Goal: Task Accomplishment & Management: Use online tool/utility

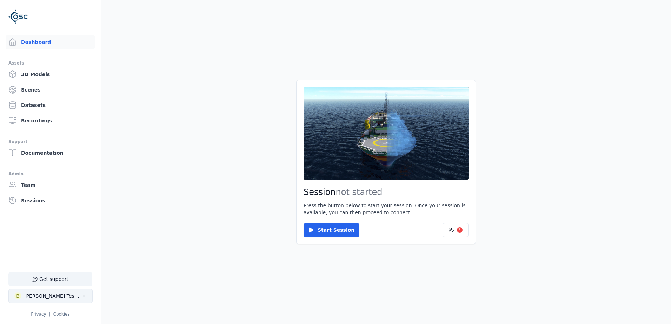
click at [73, 295] on button "B [PERSON_NAME] Testspace" at bounding box center [50, 296] width 84 height 14
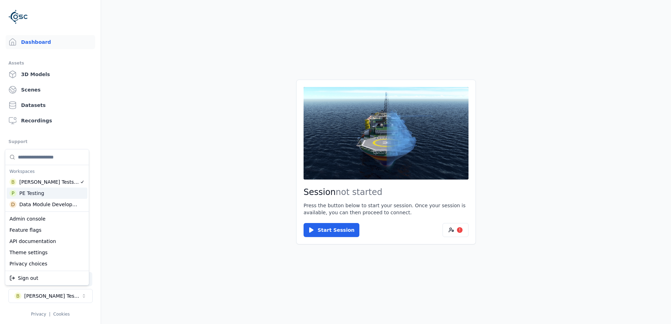
click at [28, 191] on div "PE Testing" at bounding box center [31, 193] width 25 height 7
click at [338, 230] on html "Support Dashboard Assets 3D Models Scenes Datasets Recordings Support Documenta…" at bounding box center [335, 162] width 671 height 324
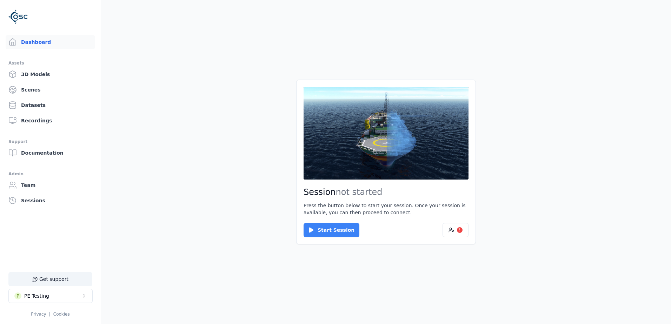
click at [322, 236] on button "Start Session" at bounding box center [332, 230] width 56 height 14
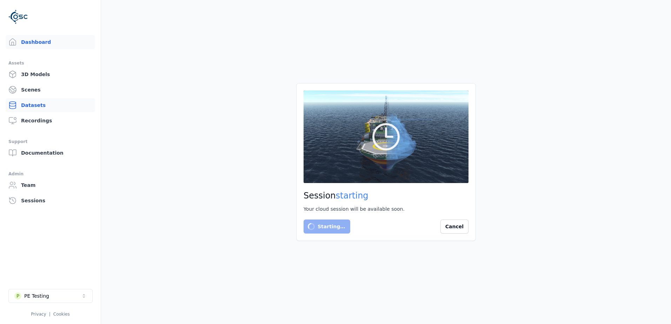
click at [32, 111] on link "Datasets" at bounding box center [50, 105] width 89 height 14
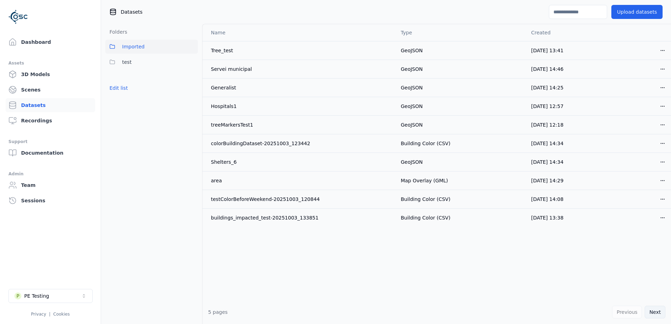
click at [655, 311] on button "Next" at bounding box center [655, 312] width 21 height 13
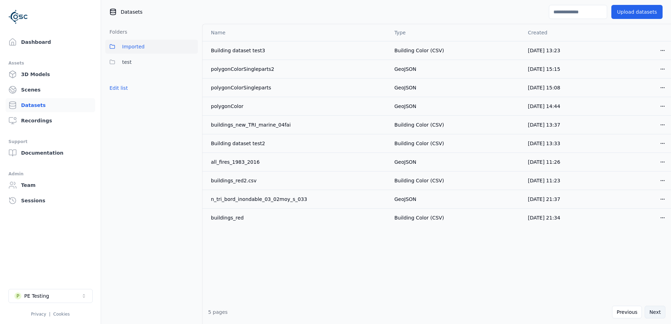
click at [658, 314] on button "Next" at bounding box center [655, 312] width 21 height 13
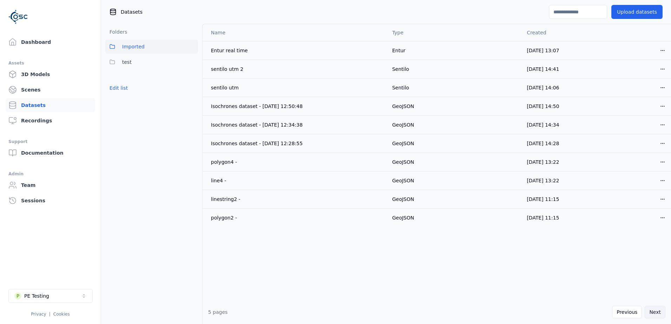
click at [658, 314] on button "Next" at bounding box center [655, 312] width 21 height 13
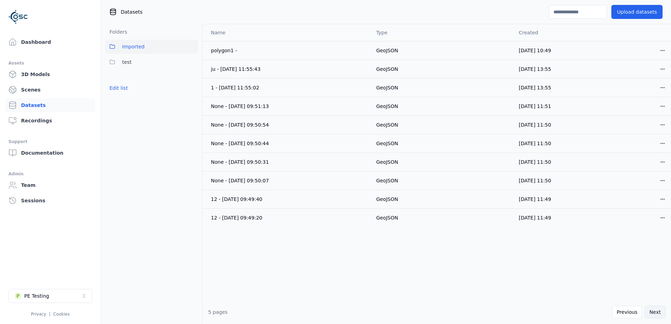
click at [658, 314] on button "Next" at bounding box center [655, 312] width 21 height 13
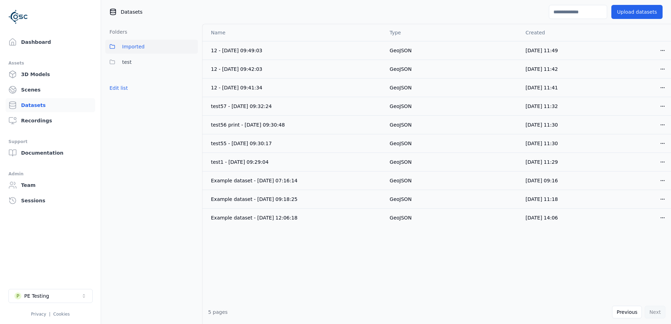
click at [658, 314] on div "Previous Next" at bounding box center [638, 312] width 53 height 13
click at [624, 311] on button "Previous" at bounding box center [627, 312] width 30 height 13
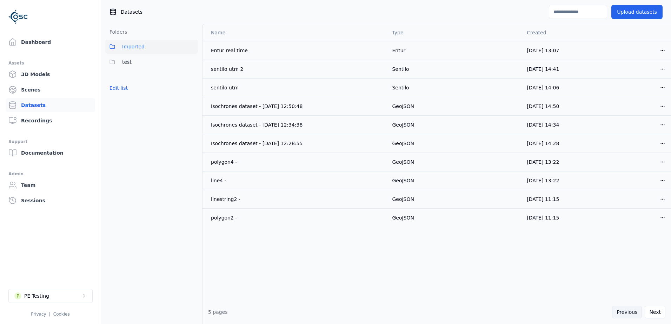
click at [624, 311] on button "Previous" at bounding box center [627, 312] width 30 height 13
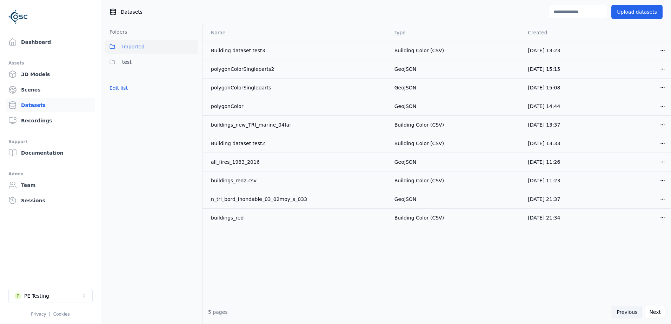
click at [625, 311] on button "Previous" at bounding box center [627, 312] width 30 height 13
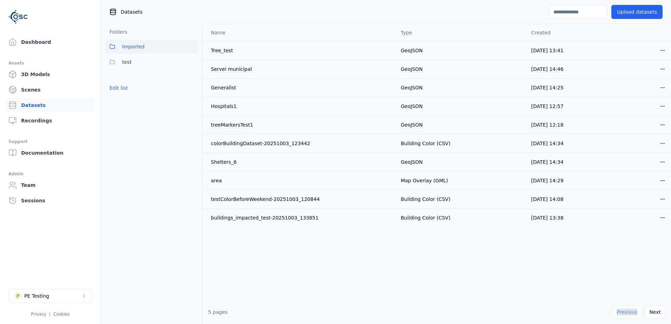
click at [625, 311] on div "Previous Next" at bounding box center [638, 312] width 53 height 13
click at [46, 44] on link "Dashboard" at bounding box center [50, 42] width 89 height 14
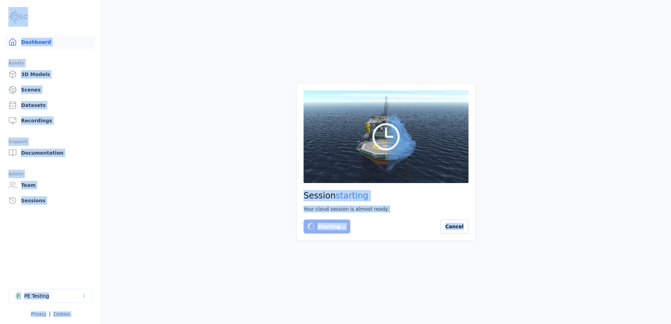
click at [48, 44] on link "Dashboard" at bounding box center [50, 42] width 89 height 14
click at [285, 223] on main "Session starting Your cloud session is almost ready. Starting… Cancel" at bounding box center [386, 162] width 570 height 324
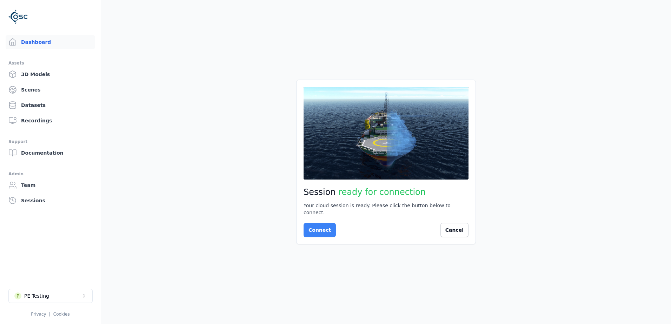
click at [321, 228] on button "Connect" at bounding box center [320, 230] width 32 height 14
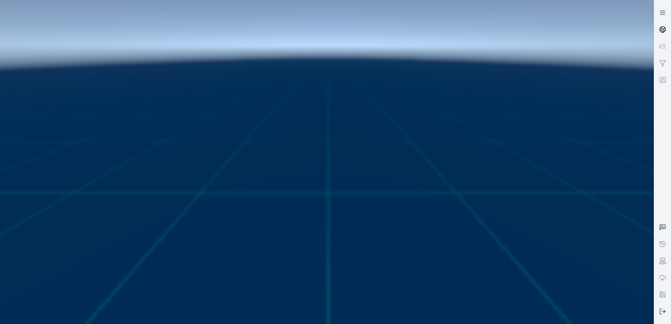
click at [662, 27] on circle at bounding box center [663, 30] width 6 height 6
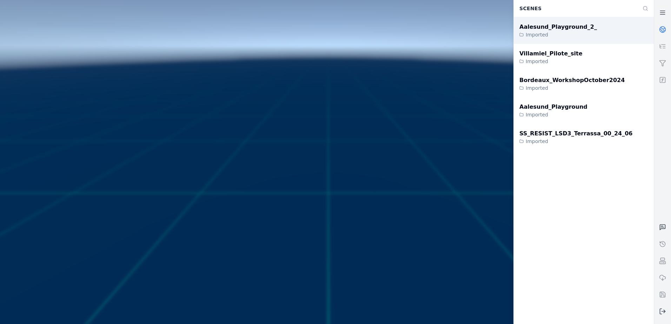
click at [601, 34] on div "Aalesund_Playground_2_ Imported" at bounding box center [584, 30] width 140 height 27
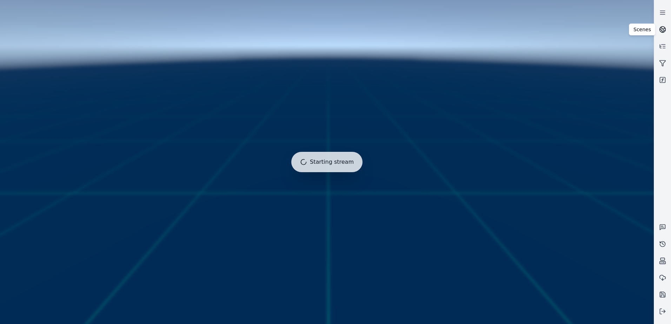
click at [661, 29] on icon at bounding box center [661, 30] width 2 height 3
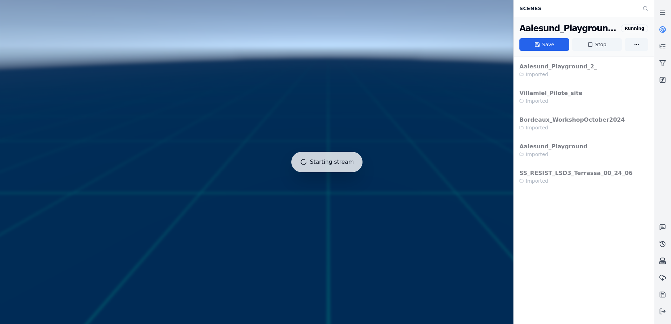
click at [661, 29] on icon at bounding box center [661, 30] width 2 height 3
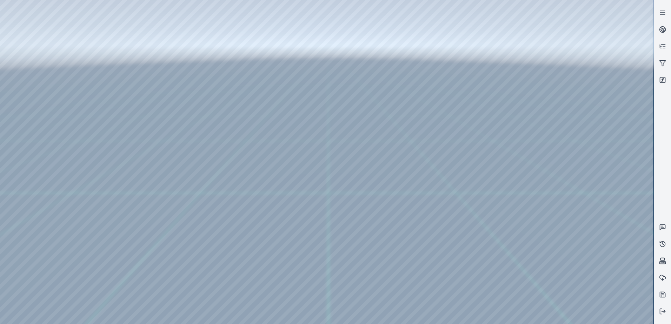
drag, startPoint x: 248, startPoint y: 229, endPoint x: 248, endPoint y: 248, distance: 19.0
drag, startPoint x: 247, startPoint y: 182, endPoint x: 267, endPoint y: 179, distance: 20.0
click at [18, 36] on div at bounding box center [326, 162] width 653 height 324
click at [32, 57] on div at bounding box center [326, 162] width 653 height 324
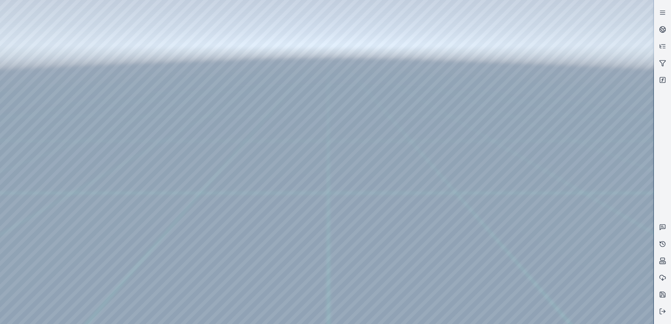
click at [32, 55] on div at bounding box center [326, 162] width 653 height 324
click at [160, 100] on div at bounding box center [326, 162] width 653 height 324
click at [163, 111] on div at bounding box center [326, 162] width 653 height 324
drag, startPoint x: 384, startPoint y: 209, endPoint x: 314, endPoint y: 212, distance: 70.2
click at [159, 111] on div at bounding box center [326, 162] width 653 height 324
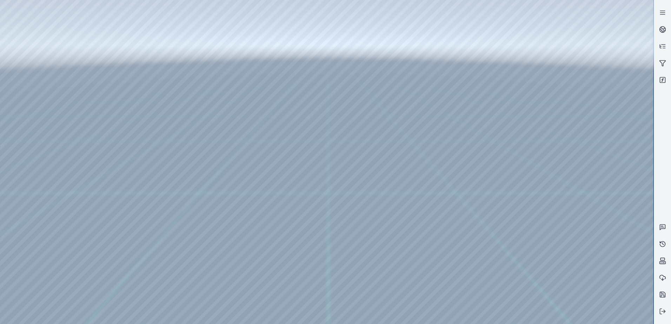
click at [159, 111] on div at bounding box center [326, 162] width 653 height 324
drag, startPoint x: 285, startPoint y: 175, endPoint x: 334, endPoint y: 171, distance: 48.9
click at [160, 101] on div at bounding box center [326, 162] width 653 height 324
click at [158, 134] on div at bounding box center [326, 162] width 653 height 324
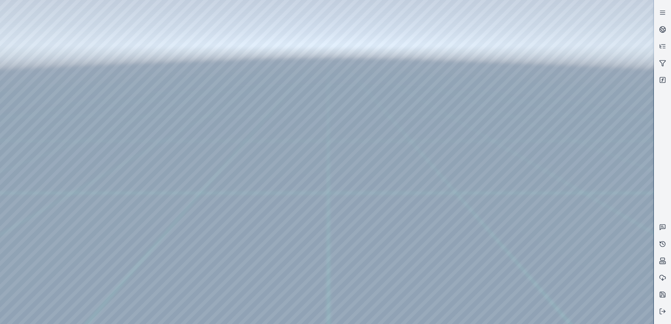
click at [158, 134] on div at bounding box center [326, 162] width 653 height 324
click at [144, 136] on div at bounding box center [326, 162] width 653 height 324
click at [140, 145] on div at bounding box center [326, 162] width 653 height 324
click at [277, 77] on div at bounding box center [326, 162] width 653 height 324
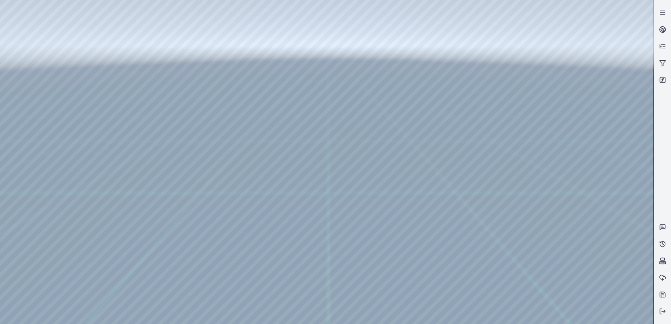
click at [160, 135] on div at bounding box center [326, 162] width 653 height 324
click at [78, 150] on div at bounding box center [326, 162] width 653 height 324
click at [35, 64] on div at bounding box center [326, 162] width 653 height 324
click at [106, 51] on div at bounding box center [326, 162] width 653 height 324
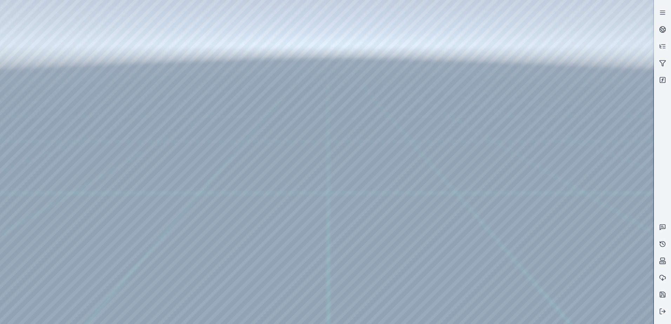
click at [104, 54] on div at bounding box center [326, 162] width 653 height 324
drag, startPoint x: 91, startPoint y: 70, endPoint x: 238, endPoint y: 91, distance: 148.5
click at [226, 88] on div at bounding box center [326, 162] width 653 height 324
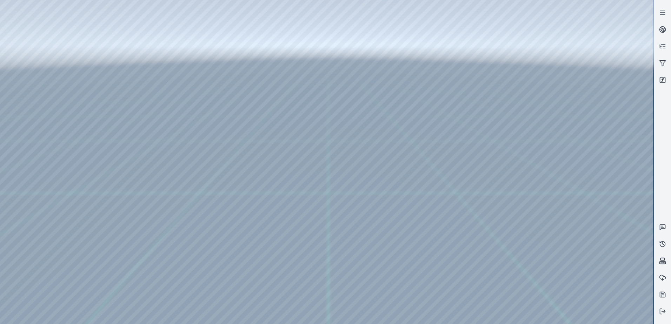
drag, startPoint x: 87, startPoint y: 66, endPoint x: 216, endPoint y: 82, distance: 130.1
click at [216, 82] on div at bounding box center [326, 162] width 653 height 324
click at [29, 57] on div at bounding box center [326, 162] width 653 height 324
click at [31, 69] on div at bounding box center [326, 162] width 653 height 324
click at [93, 55] on div at bounding box center [326, 162] width 653 height 324
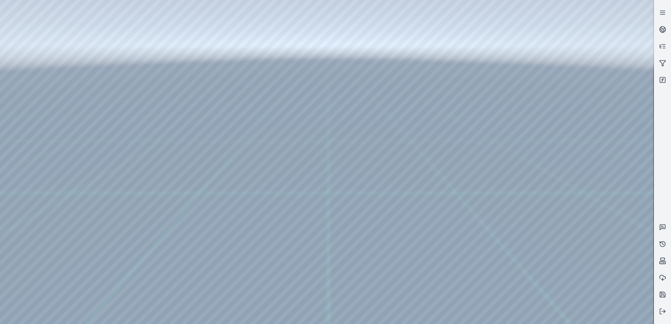
click at [94, 55] on div at bounding box center [326, 162] width 653 height 324
click at [104, 97] on div at bounding box center [326, 162] width 653 height 324
click at [98, 54] on div at bounding box center [326, 162] width 653 height 324
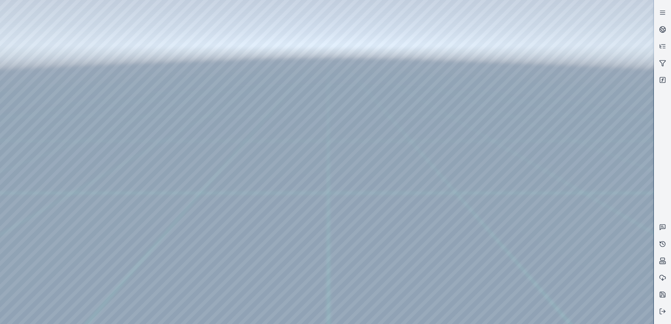
drag, startPoint x: 102, startPoint y: 66, endPoint x: 214, endPoint y: 81, distance: 113.0
click at [214, 81] on div at bounding box center [326, 162] width 653 height 324
click at [26, 60] on div at bounding box center [326, 162] width 653 height 324
click at [159, 239] on div at bounding box center [326, 162] width 653 height 324
click at [159, 234] on div at bounding box center [326, 162] width 653 height 324
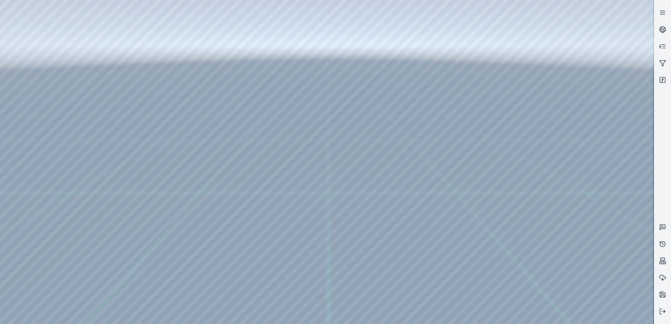
drag, startPoint x: 333, startPoint y: 229, endPoint x: 340, endPoint y: 228, distance: 7.0
drag, startPoint x: 233, startPoint y: 193, endPoint x: 366, endPoint y: 182, distance: 133.1
click at [161, 269] on div at bounding box center [326, 162] width 653 height 324
click at [668, 15] on link at bounding box center [662, 12] width 17 height 17
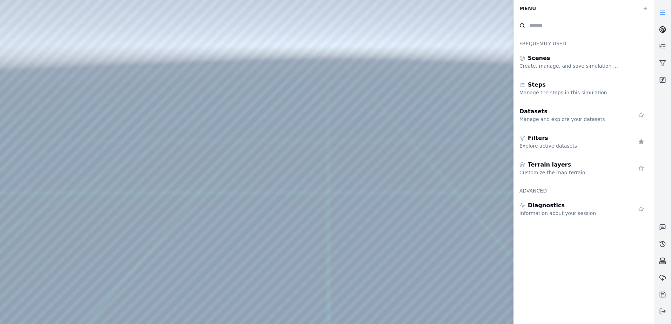
click at [661, 32] on circle at bounding box center [663, 30] width 6 height 6
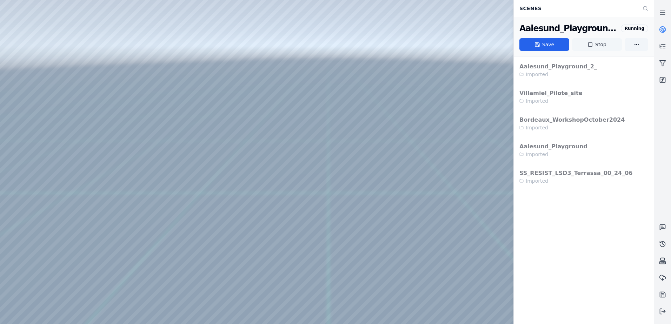
click at [609, 46] on button "Stop" at bounding box center [597, 44] width 50 height 13
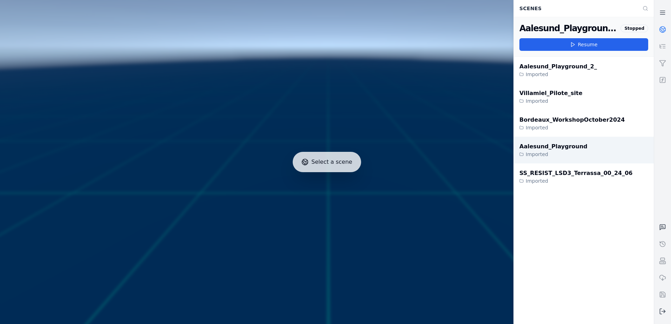
click at [573, 149] on div "Aalesund_Playground" at bounding box center [553, 146] width 68 height 8
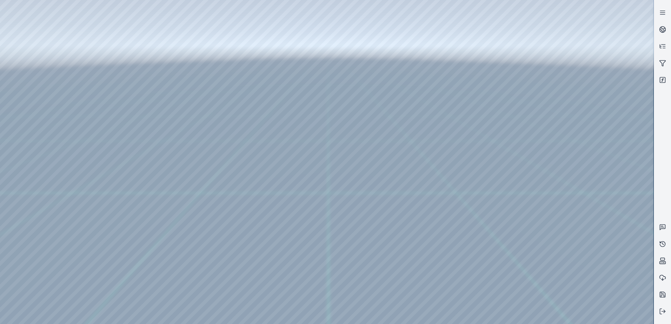
click at [161, 217] on div at bounding box center [326, 162] width 653 height 324
drag, startPoint x: 385, startPoint y: 173, endPoint x: 416, endPoint y: 168, distance: 31.6
drag, startPoint x: 463, startPoint y: 131, endPoint x: 407, endPoint y: 170, distance: 67.3
click at [534, 317] on div at bounding box center [326, 162] width 653 height 324
click at [315, 273] on div at bounding box center [326, 162] width 653 height 324
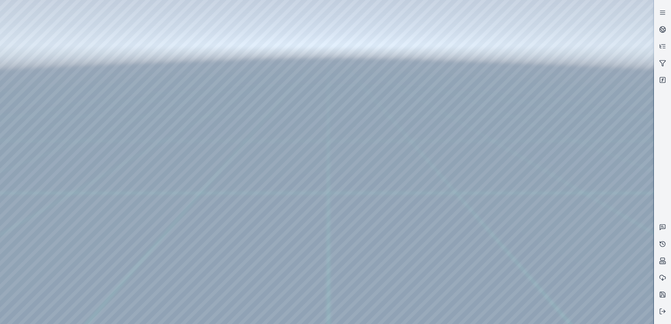
click at [315, 273] on div at bounding box center [326, 162] width 653 height 324
click at [507, 273] on div at bounding box center [326, 162] width 653 height 324
click at [471, 274] on div at bounding box center [326, 162] width 653 height 324
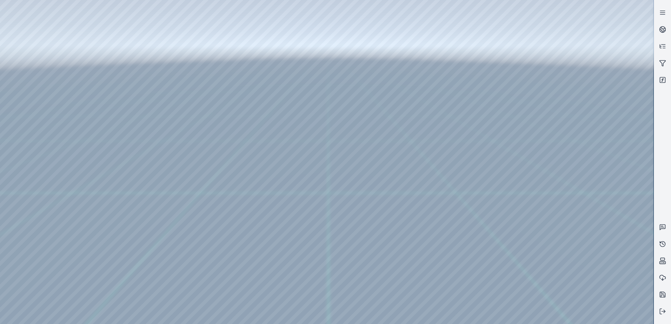
click at [328, 271] on div at bounding box center [326, 162] width 653 height 324
click at [314, 270] on div at bounding box center [326, 162] width 653 height 324
drag, startPoint x: 314, startPoint y: 270, endPoint x: 344, endPoint y: 271, distance: 29.5
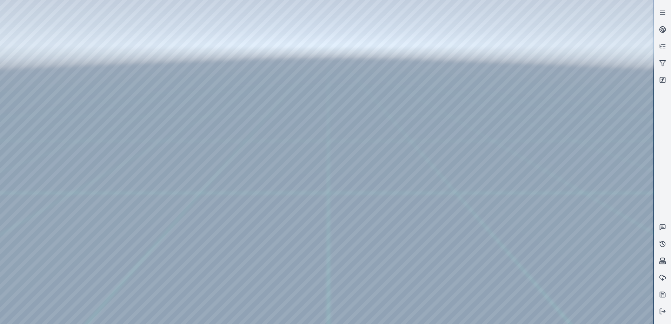
click at [344, 271] on div at bounding box center [326, 162] width 653 height 324
click at [12, 257] on div at bounding box center [326, 162] width 653 height 324
click at [16, 258] on div at bounding box center [326, 162] width 653 height 324
click at [193, 272] on div at bounding box center [326, 162] width 653 height 324
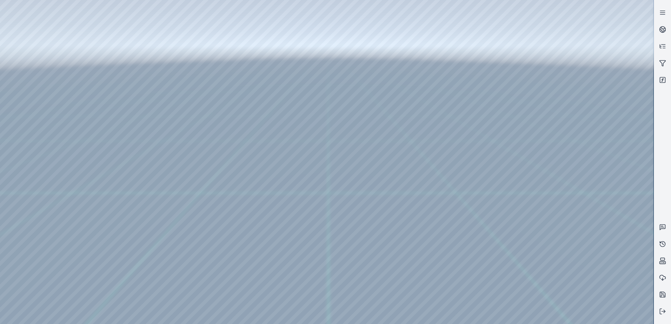
click at [211, 257] on div at bounding box center [326, 162] width 653 height 324
click at [319, 274] on div at bounding box center [326, 162] width 653 height 324
click at [211, 274] on div at bounding box center [326, 162] width 653 height 324
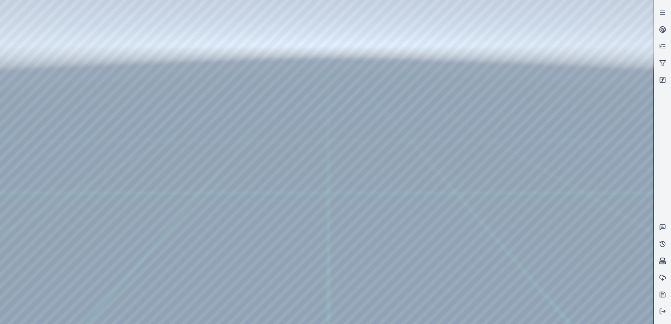
click at [211, 274] on div at bounding box center [326, 162] width 653 height 324
click at [209, 254] on div at bounding box center [326, 162] width 653 height 324
click at [206, 258] on div at bounding box center [326, 162] width 653 height 324
click at [295, 275] on div at bounding box center [326, 162] width 653 height 324
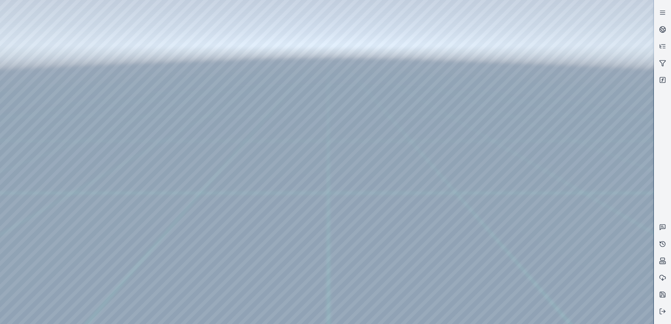
click at [295, 275] on div at bounding box center [326, 162] width 653 height 324
click at [297, 274] on div at bounding box center [326, 162] width 653 height 324
click at [326, 272] on div at bounding box center [326, 162] width 653 height 324
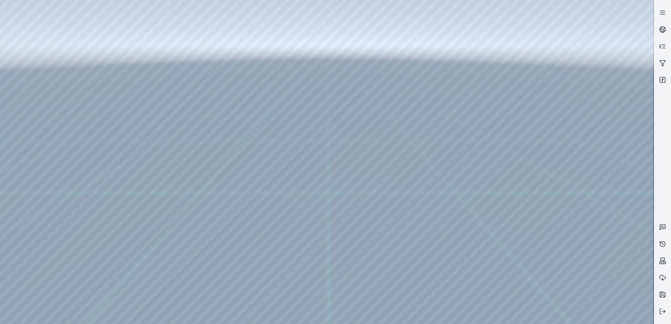
click at [378, 273] on div at bounding box center [326, 162] width 653 height 324
click at [411, 273] on div at bounding box center [326, 162] width 653 height 324
click at [248, 270] on div at bounding box center [326, 162] width 653 height 324
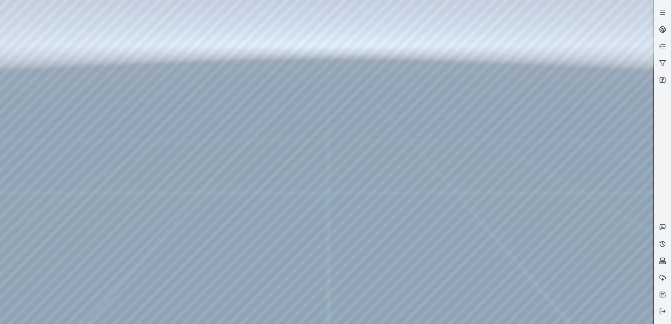
click at [247, 271] on div at bounding box center [326, 162] width 653 height 324
click at [453, 274] on div at bounding box center [326, 162] width 653 height 324
click at [24, 259] on div at bounding box center [326, 162] width 653 height 324
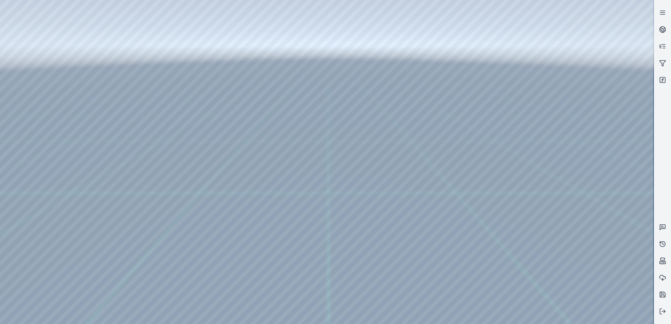
click at [529, 274] on div at bounding box center [326, 162] width 653 height 324
click at [484, 273] on div at bounding box center [326, 162] width 653 height 324
click at [210, 256] on div at bounding box center [326, 162] width 653 height 324
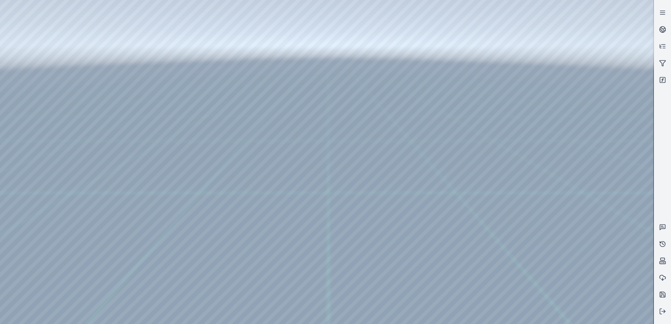
click at [210, 256] on div at bounding box center [326, 162] width 653 height 324
click at [205, 256] on div at bounding box center [326, 162] width 653 height 324
click at [10, 256] on div at bounding box center [326, 162] width 653 height 324
click at [336, 270] on div at bounding box center [326, 162] width 653 height 324
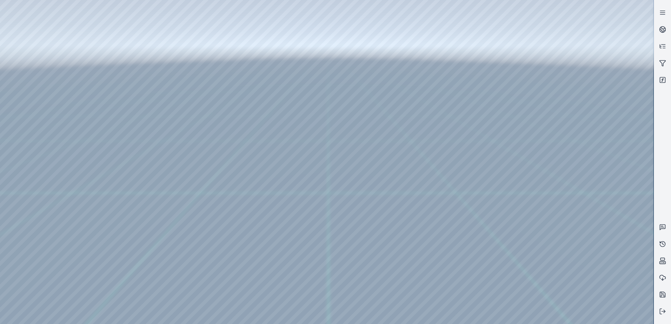
click at [21, 262] on div at bounding box center [326, 162] width 653 height 324
click at [20, 262] on div at bounding box center [326, 162] width 653 height 324
click at [212, 267] on div at bounding box center [326, 162] width 653 height 324
click at [210, 256] on div at bounding box center [326, 162] width 653 height 324
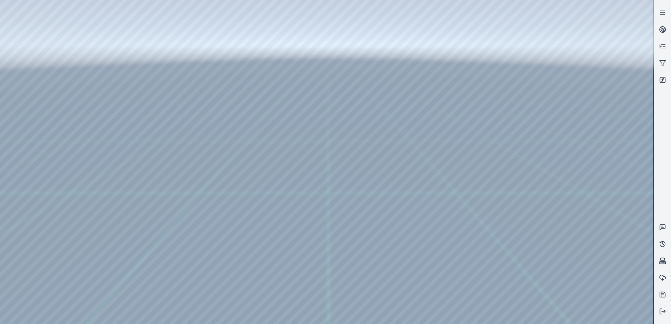
click at [207, 256] on div at bounding box center [326, 162] width 653 height 324
click at [213, 272] on div at bounding box center [326, 162] width 653 height 324
click at [305, 273] on div at bounding box center [326, 162] width 653 height 324
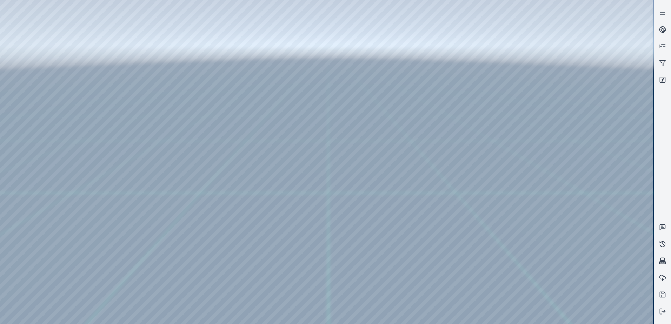
click at [305, 273] on div at bounding box center [326, 162] width 653 height 324
click at [434, 273] on div at bounding box center [326, 162] width 653 height 324
click at [435, 273] on div at bounding box center [326, 162] width 653 height 324
click at [471, 271] on div at bounding box center [326, 162] width 653 height 324
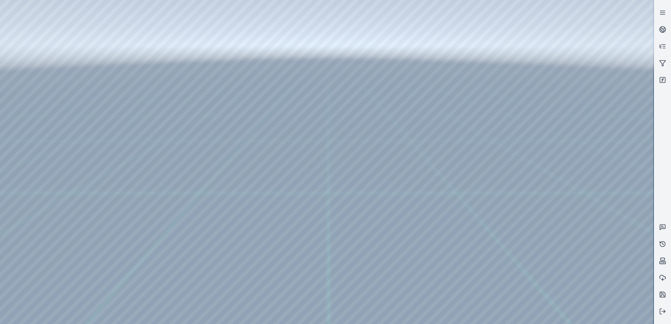
click at [528, 270] on div at bounding box center [326, 162] width 653 height 324
click at [553, 272] on div at bounding box center [326, 162] width 653 height 324
click at [558, 274] on div at bounding box center [326, 162] width 653 height 324
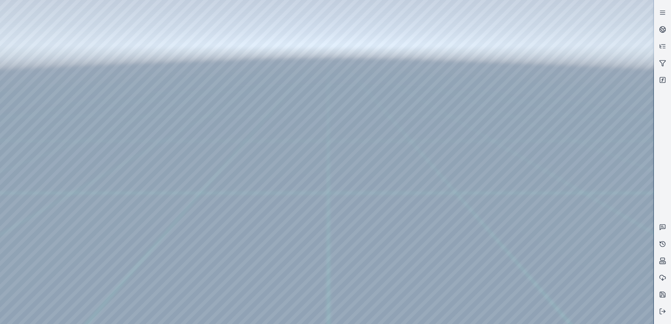
click at [558, 274] on div at bounding box center [326, 162] width 653 height 324
click at [179, 271] on div at bounding box center [326, 162] width 653 height 324
click at [572, 273] on div at bounding box center [326, 162] width 653 height 324
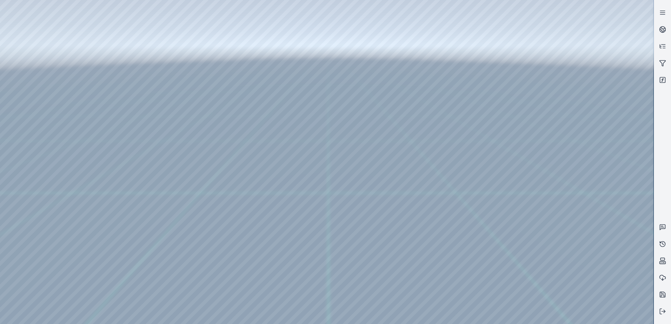
click at [572, 273] on div at bounding box center [326, 162] width 653 height 324
click at [291, 275] on div at bounding box center [326, 162] width 653 height 324
click at [291, 274] on div at bounding box center [326, 162] width 653 height 324
click at [145, 216] on div at bounding box center [326, 162] width 653 height 324
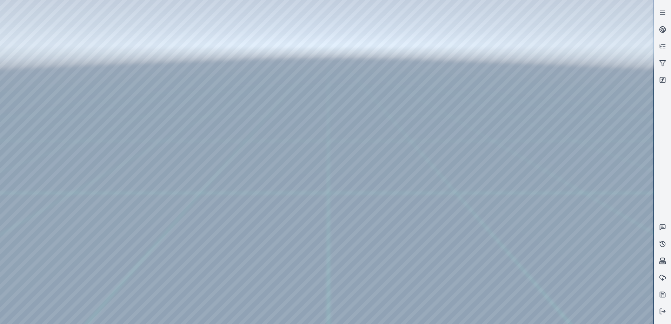
click at [139, 225] on div at bounding box center [326, 162] width 653 height 324
click at [266, 240] on div at bounding box center [326, 162] width 653 height 324
click at [237, 130] on div at bounding box center [326, 162] width 653 height 324
click at [254, 156] on div at bounding box center [326, 162] width 653 height 324
click at [279, 77] on div at bounding box center [326, 162] width 653 height 324
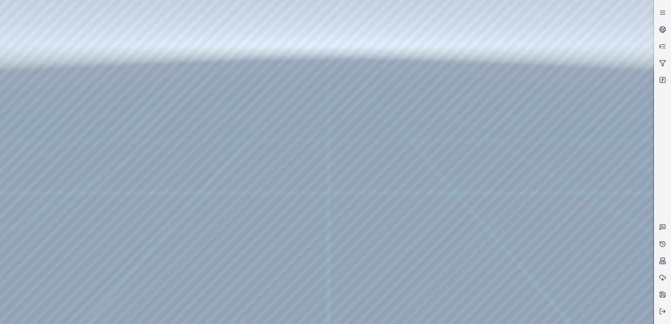
click at [261, 271] on div at bounding box center [326, 162] width 653 height 324
click at [260, 271] on div at bounding box center [326, 162] width 653 height 324
click at [19, 259] on div at bounding box center [326, 162] width 653 height 324
click at [323, 269] on div at bounding box center [326, 162] width 653 height 324
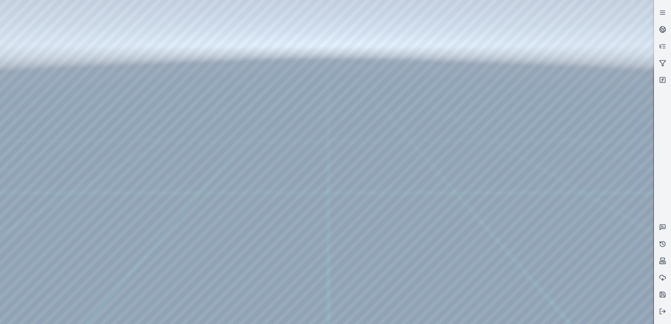
click at [324, 273] on div at bounding box center [326, 162] width 653 height 324
click at [533, 273] on div at bounding box center [326, 162] width 653 height 324
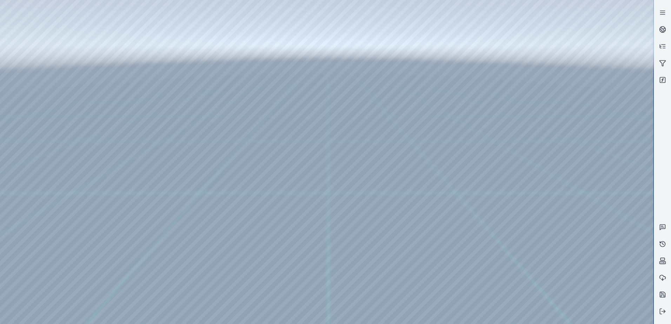
click at [208, 258] on div at bounding box center [326, 162] width 653 height 324
click at [301, 273] on div at bounding box center [326, 162] width 653 height 324
click at [301, 274] on div at bounding box center [326, 162] width 653 height 324
click at [8, 254] on div at bounding box center [326, 162] width 653 height 324
click at [209, 257] on div at bounding box center [326, 162] width 653 height 324
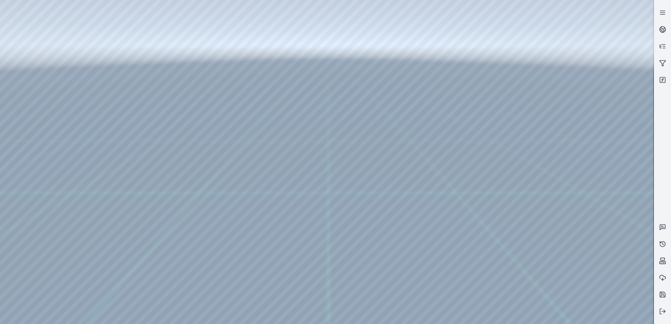
click at [209, 257] on div at bounding box center [326, 162] width 653 height 324
click at [213, 271] on div at bounding box center [326, 162] width 653 height 324
click at [293, 271] on div at bounding box center [326, 162] width 653 height 324
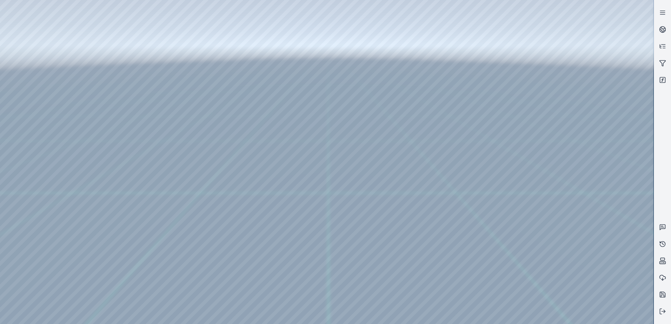
click at [157, 170] on div at bounding box center [326, 162] width 653 height 324
drag, startPoint x: 379, startPoint y: 188, endPoint x: 335, endPoint y: 183, distance: 44.2
drag, startPoint x: 265, startPoint y: 171, endPoint x: 296, endPoint y: 173, distance: 30.9
click at [146, 168] on div at bounding box center [326, 162] width 653 height 324
click at [139, 178] on div at bounding box center [326, 162] width 653 height 324
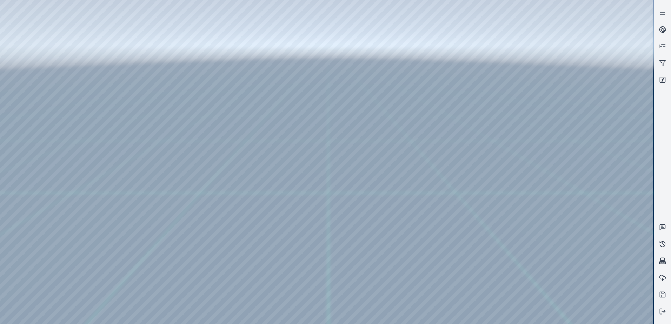
click at [238, 109] on div at bounding box center [326, 162] width 653 height 324
click at [248, 129] on div at bounding box center [326, 162] width 653 height 324
drag, startPoint x: 245, startPoint y: 127, endPoint x: 233, endPoint y: 125, distance: 12.5
click at [233, 125] on div at bounding box center [326, 162] width 653 height 324
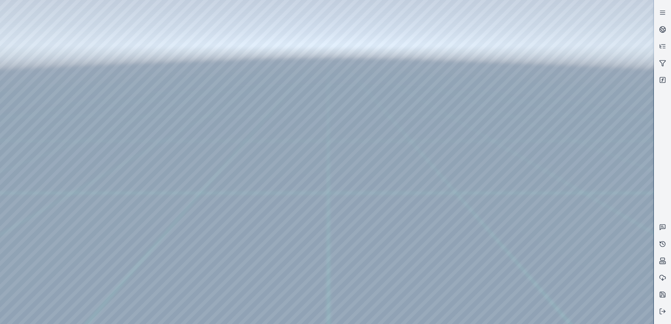
click at [237, 155] on div at bounding box center [326, 162] width 653 height 324
drag, startPoint x: 237, startPoint y: 126, endPoint x: 242, endPoint y: 127, distance: 6.0
click at [242, 127] on div at bounding box center [326, 162] width 653 height 324
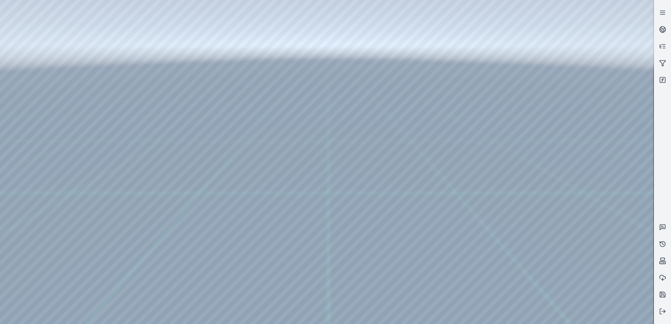
click at [242, 127] on div at bounding box center [326, 162] width 653 height 324
click at [237, 129] on div at bounding box center [326, 162] width 653 height 324
drag, startPoint x: 242, startPoint y: 129, endPoint x: 247, endPoint y: 129, distance: 4.9
click at [247, 129] on div at bounding box center [326, 162] width 653 height 324
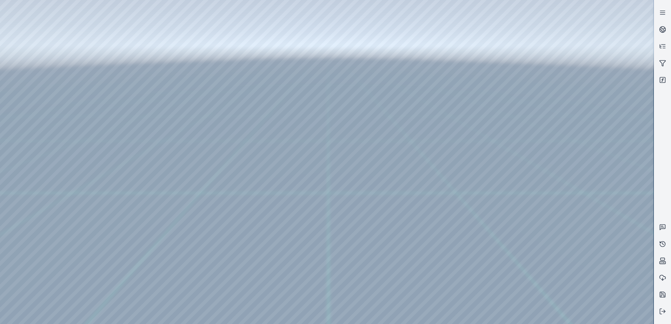
drag, startPoint x: 246, startPoint y: 128, endPoint x: 255, endPoint y: 130, distance: 8.6
click at [255, 130] on div at bounding box center [326, 162] width 653 height 324
click at [276, 78] on div at bounding box center [326, 162] width 653 height 324
click at [142, 168] on div at bounding box center [326, 162] width 653 height 324
click at [144, 181] on div at bounding box center [326, 162] width 653 height 324
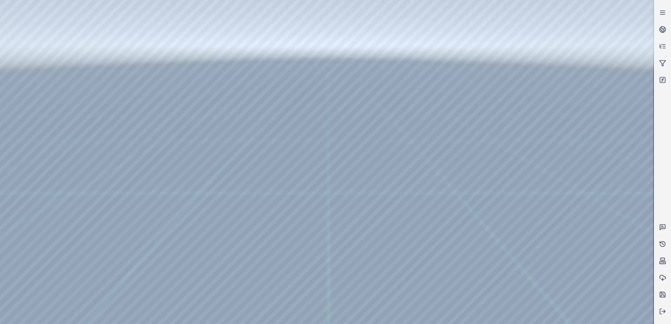
click at [249, 127] on div at bounding box center [326, 162] width 653 height 324
click at [255, 129] on div at bounding box center [326, 162] width 653 height 324
drag, startPoint x: 254, startPoint y: 129, endPoint x: 249, endPoint y: 129, distance: 5.6
click at [249, 129] on div at bounding box center [326, 162] width 653 height 324
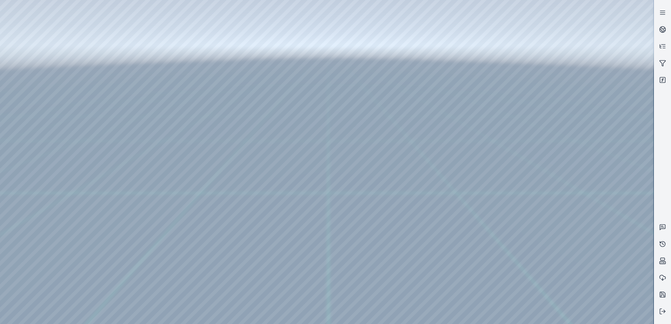
click at [275, 76] on div at bounding box center [326, 162] width 653 height 324
click at [158, 169] on div at bounding box center [326, 162] width 653 height 324
click at [157, 167] on div at bounding box center [326, 162] width 653 height 324
click at [146, 168] on div at bounding box center [326, 162] width 653 height 324
click at [142, 178] on div at bounding box center [326, 162] width 653 height 324
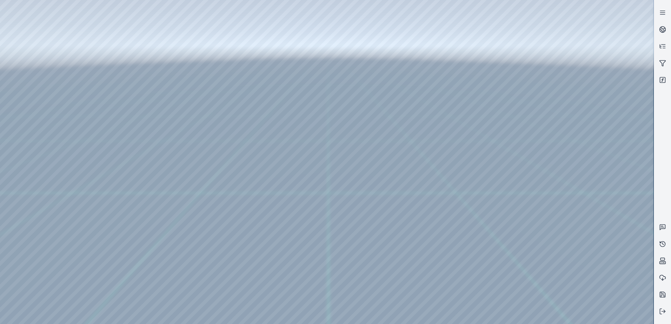
click at [247, 128] on div at bounding box center [326, 162] width 653 height 324
drag, startPoint x: 247, startPoint y: 128, endPoint x: 239, endPoint y: 128, distance: 7.7
click at [239, 128] on div at bounding box center [326, 162] width 653 height 324
click at [277, 77] on div at bounding box center [326, 162] width 653 height 324
click at [160, 174] on div at bounding box center [326, 162] width 653 height 324
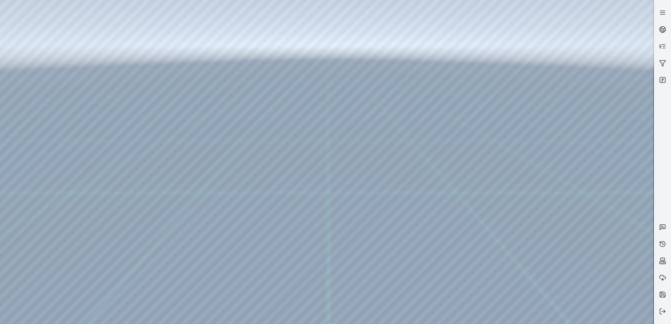
click at [238, 19] on div at bounding box center [326, 162] width 653 height 324
click at [293, 47] on div at bounding box center [326, 162] width 653 height 324
click at [155, 174] on div at bounding box center [326, 162] width 653 height 324
click at [158, 199] on div at bounding box center [326, 162] width 653 height 324
drag, startPoint x: 323, startPoint y: 197, endPoint x: 358, endPoint y: 190, distance: 35.7
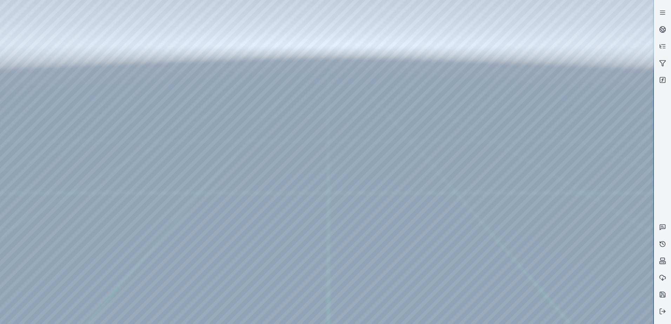
click at [143, 199] on div at bounding box center [326, 162] width 653 height 324
click at [138, 207] on div at bounding box center [326, 162] width 653 height 324
drag, startPoint x: 256, startPoint y: 120, endPoint x: 239, endPoint y: 137, distance: 24.1
click at [238, 135] on div at bounding box center [326, 162] width 653 height 324
click at [268, 158] on div at bounding box center [326, 162] width 653 height 324
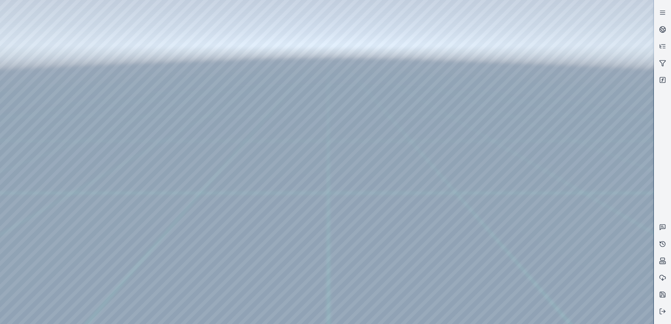
click at [262, 154] on div at bounding box center [326, 162] width 653 height 324
click at [275, 74] on div at bounding box center [326, 162] width 653 height 324
click at [142, 136] on div at bounding box center [326, 162] width 653 height 324
click at [141, 143] on div at bounding box center [326, 162] width 653 height 324
click at [274, 238] on div at bounding box center [326, 162] width 653 height 324
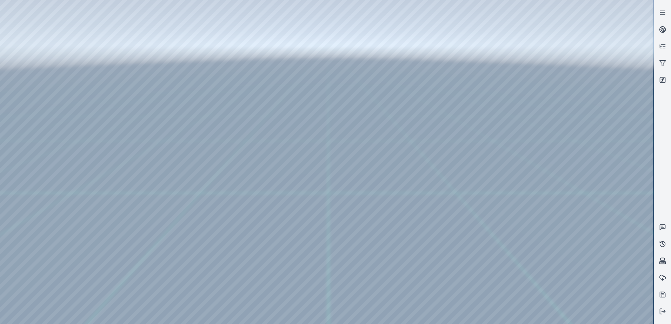
click at [267, 198] on div at bounding box center [326, 162] width 653 height 324
click at [265, 240] on div at bounding box center [326, 162] width 653 height 324
click at [254, 240] on div at bounding box center [326, 162] width 653 height 324
click at [239, 198] on div at bounding box center [326, 162] width 653 height 324
click at [277, 77] on div at bounding box center [326, 162] width 653 height 324
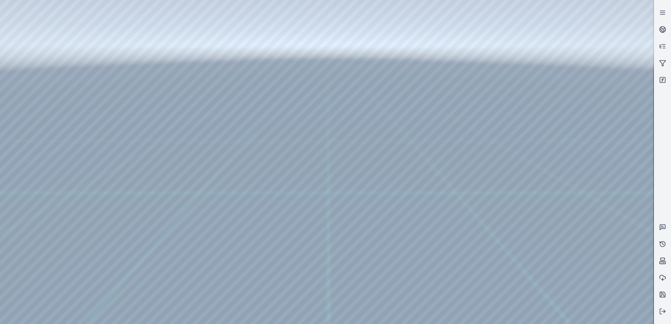
click at [664, 294] on icon at bounding box center [662, 294] width 7 height 7
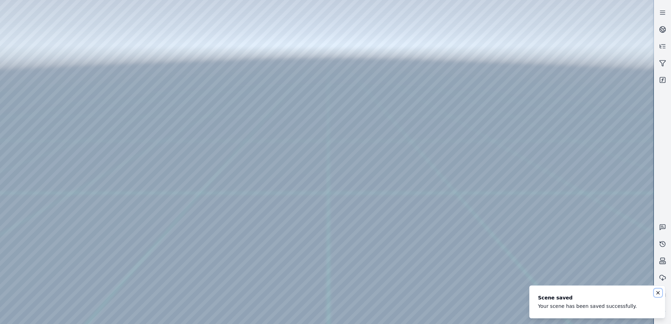
click at [658, 291] on icon "Notifications (F8)" at bounding box center [658, 293] width 6 height 6
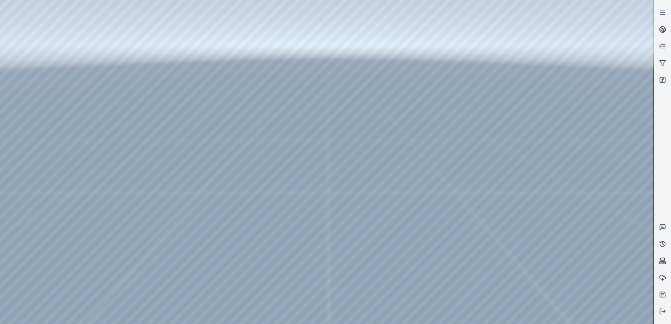
click at [538, 239] on div at bounding box center [326, 162] width 653 height 324
click at [667, 312] on button at bounding box center [662, 311] width 17 height 17
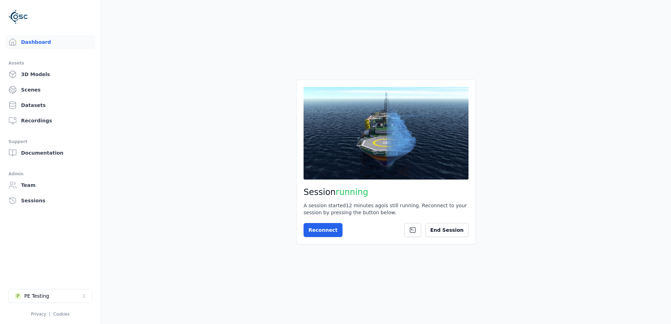
click at [458, 223] on div "Session running A session started 12 minutes ago is still running. Reconnect to…" at bounding box center [386, 162] width 180 height 165
click at [457, 231] on button "End Session" at bounding box center [446, 230] width 43 height 14
click at [332, 237] on button "Start Session" at bounding box center [332, 230] width 56 height 14
